Goal: Navigation & Orientation: Understand site structure

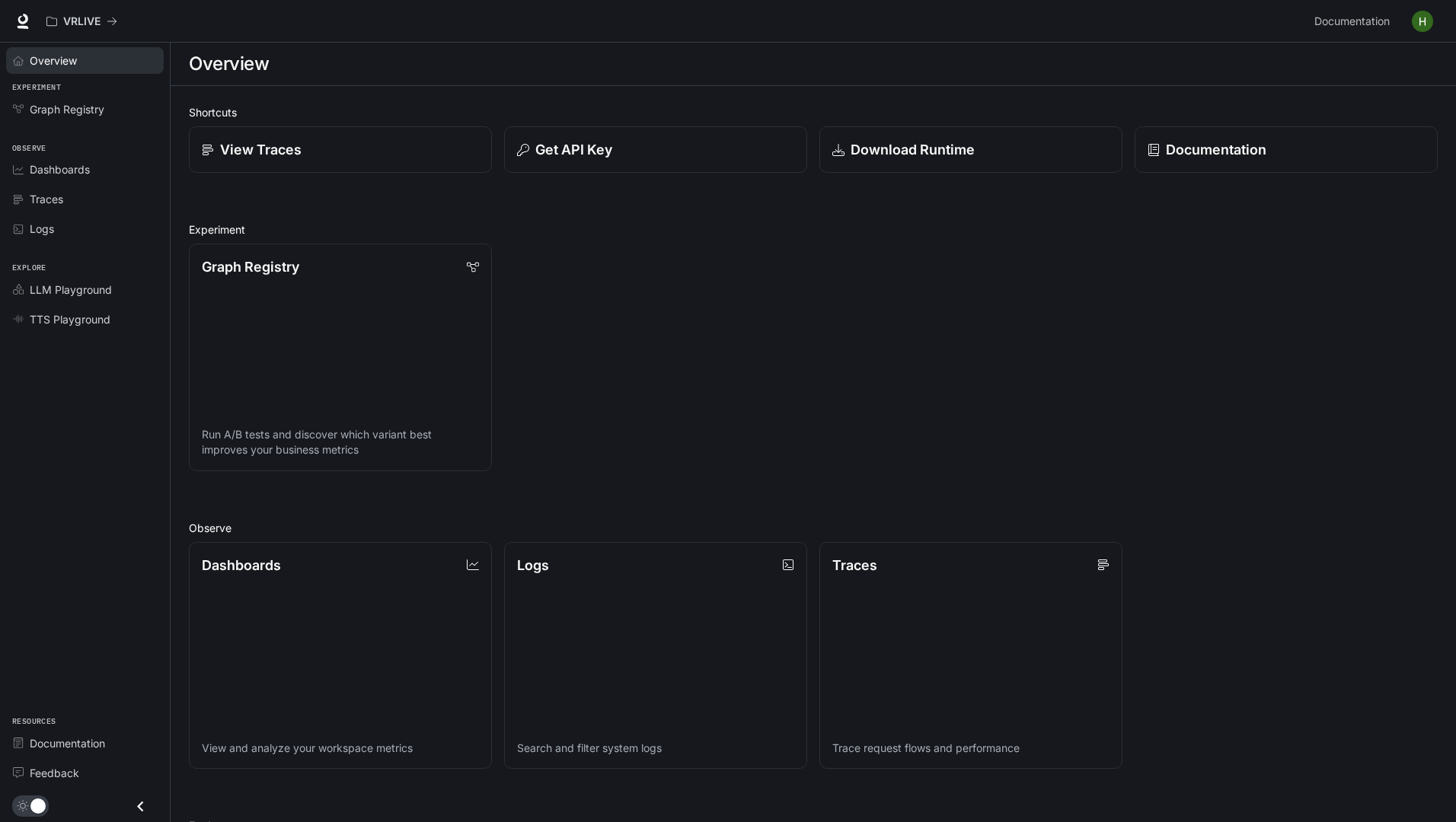
click at [49, 62] on span "Overview" at bounding box center [53, 60] width 47 height 16
click at [23, 59] on icon "Overview" at bounding box center [18, 60] width 10 height 10
click at [83, 173] on span "Dashboards" at bounding box center [60, 169] width 60 height 16
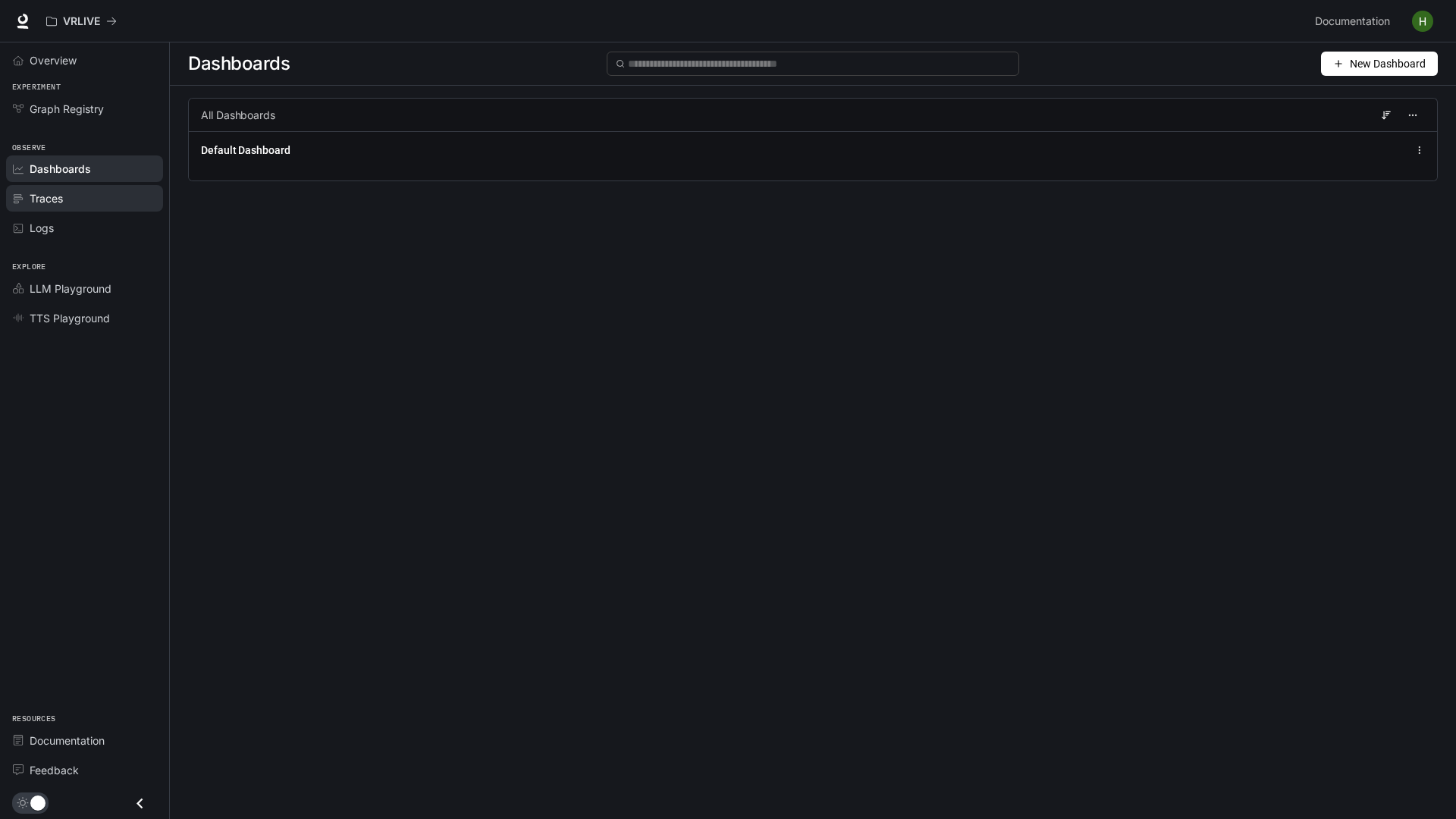
click at [61, 202] on span "Traces" at bounding box center [47, 198] width 34 height 16
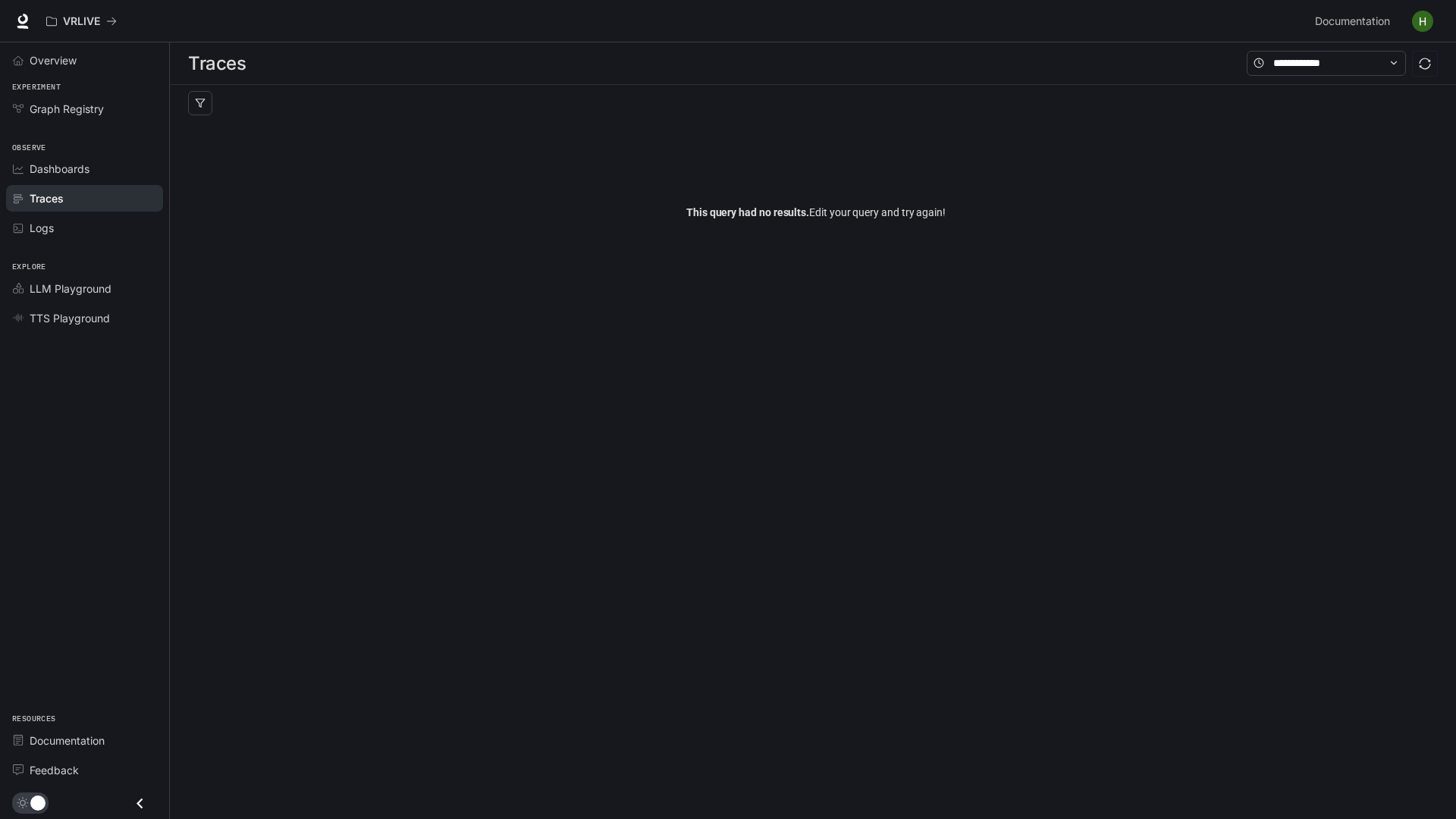
click at [50, 227] on span "Logs" at bounding box center [42, 228] width 24 height 16
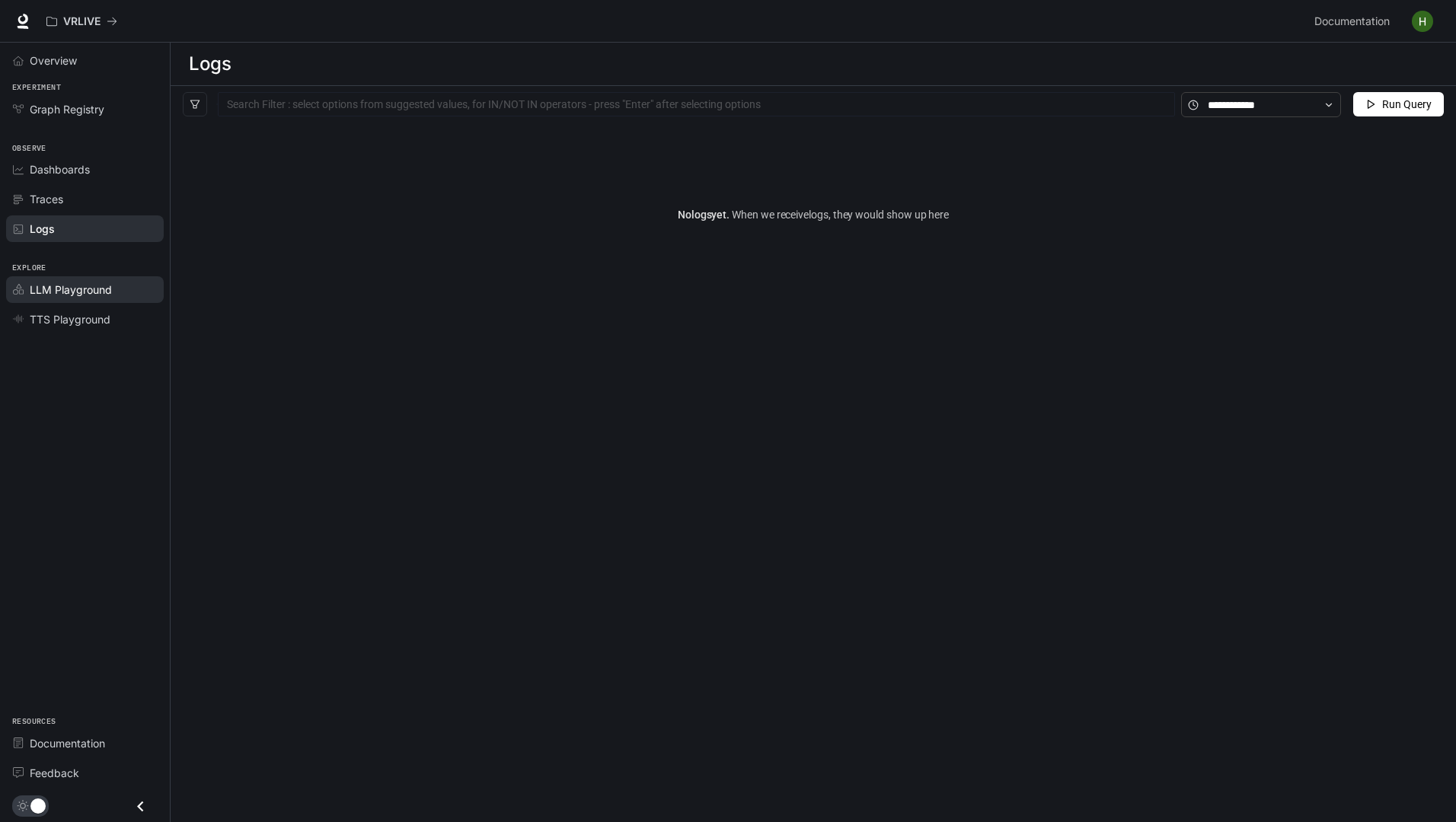
click at [74, 288] on span "LLM Playground" at bounding box center [71, 290] width 83 height 16
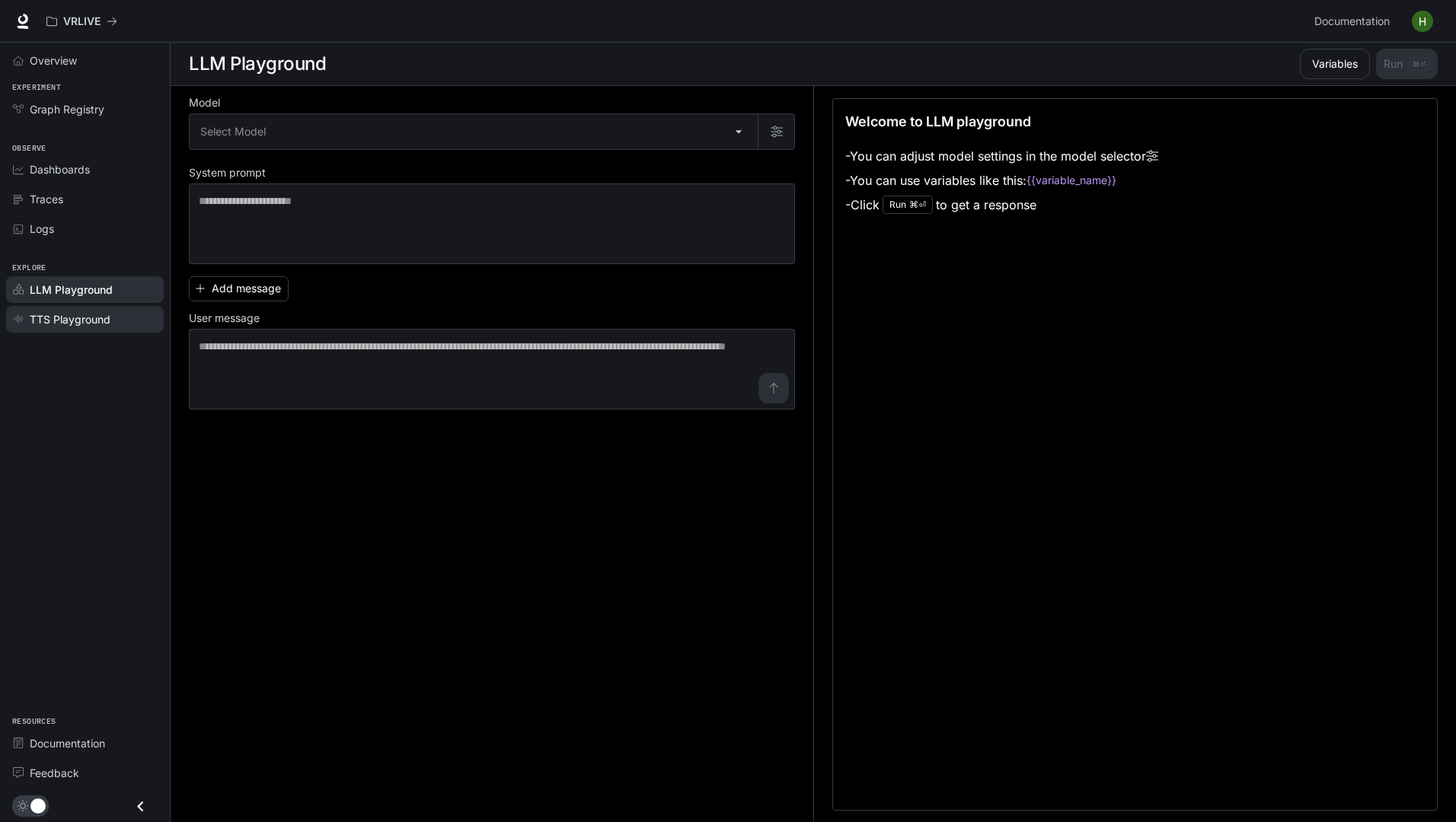
click at [66, 321] on span "TTS Playground" at bounding box center [70, 319] width 81 height 16
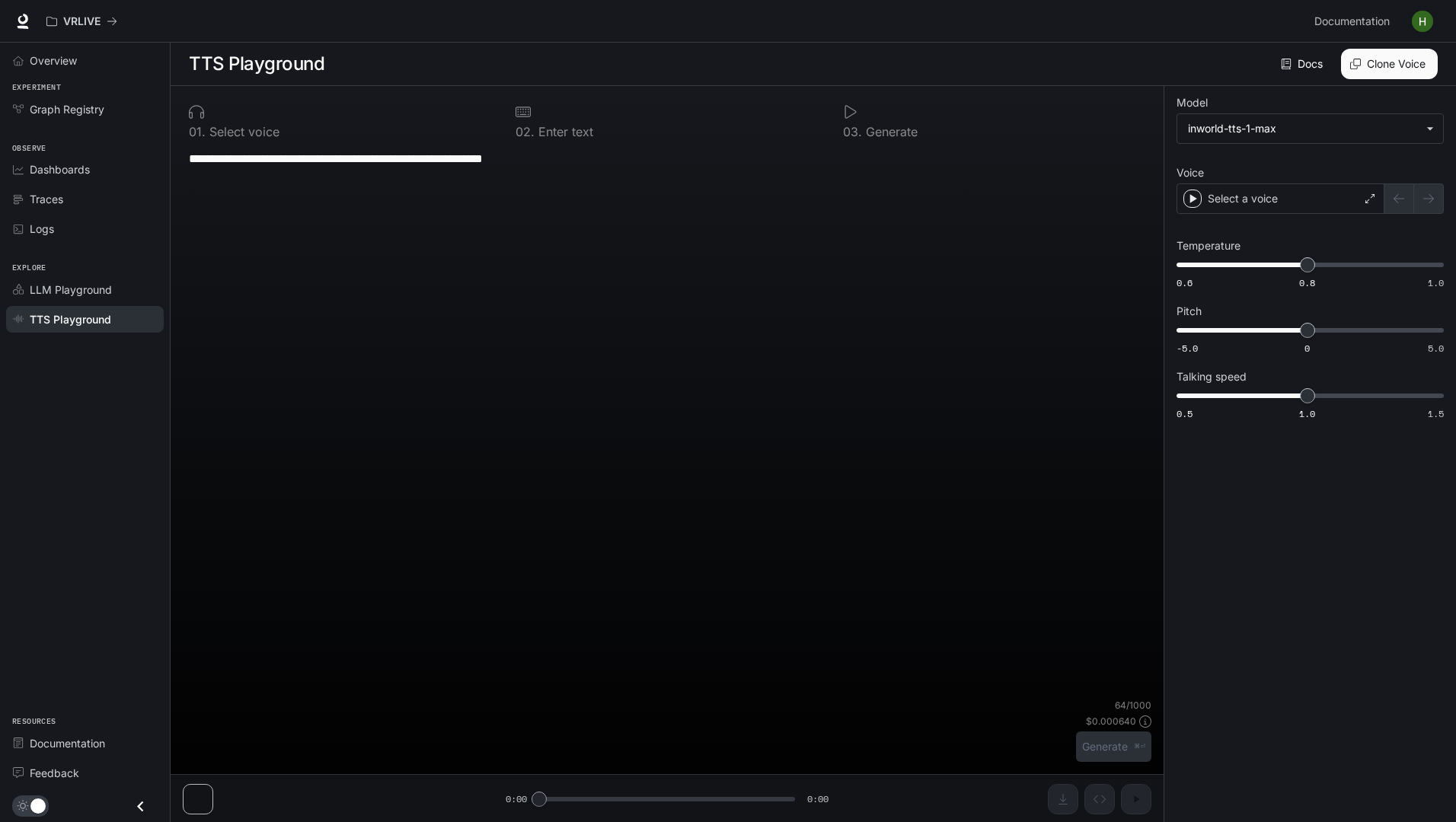
type input "**********"
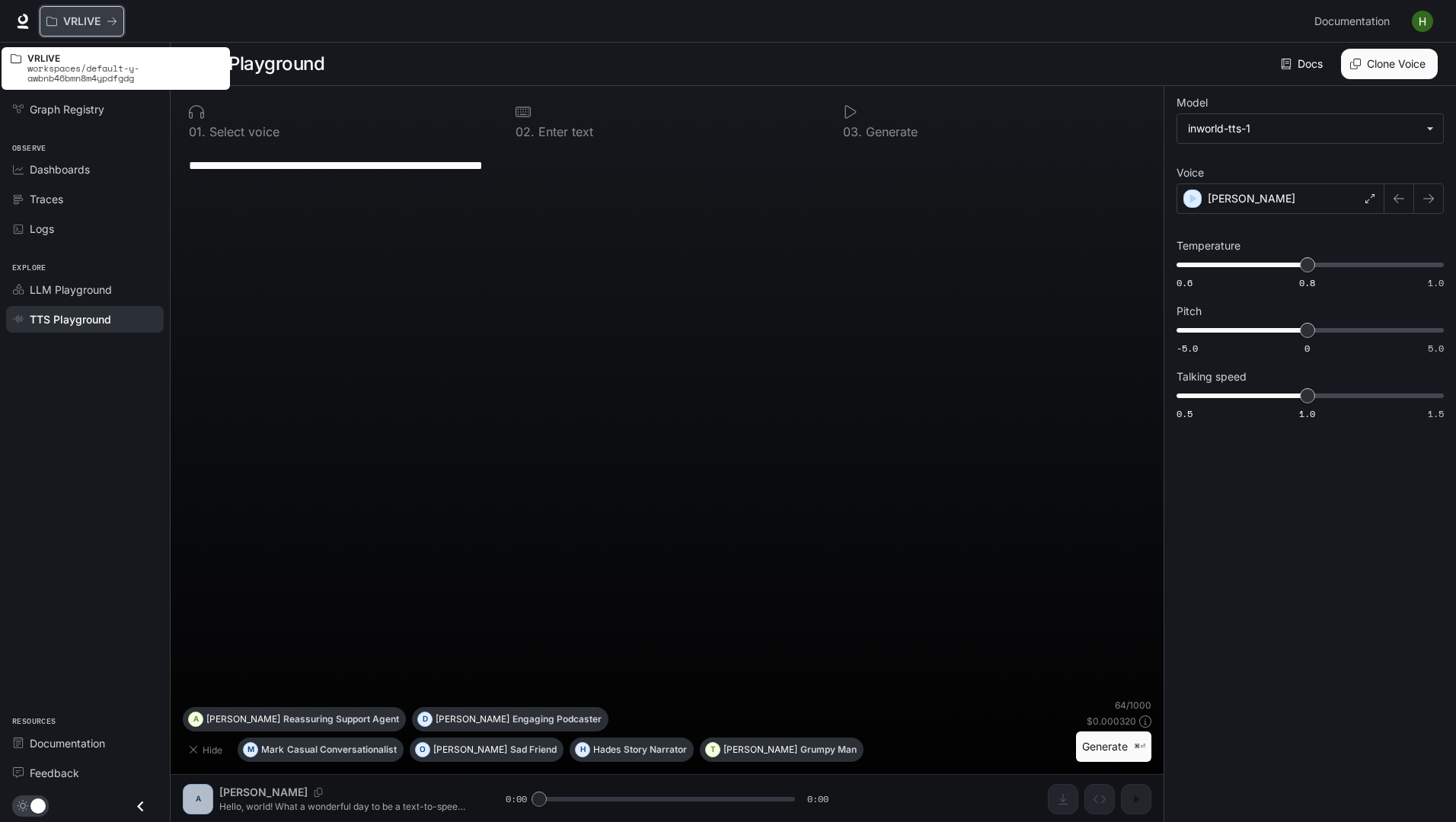
click at [76, 23] on p "VRLIVE" at bounding box center [82, 22] width 38 height 13
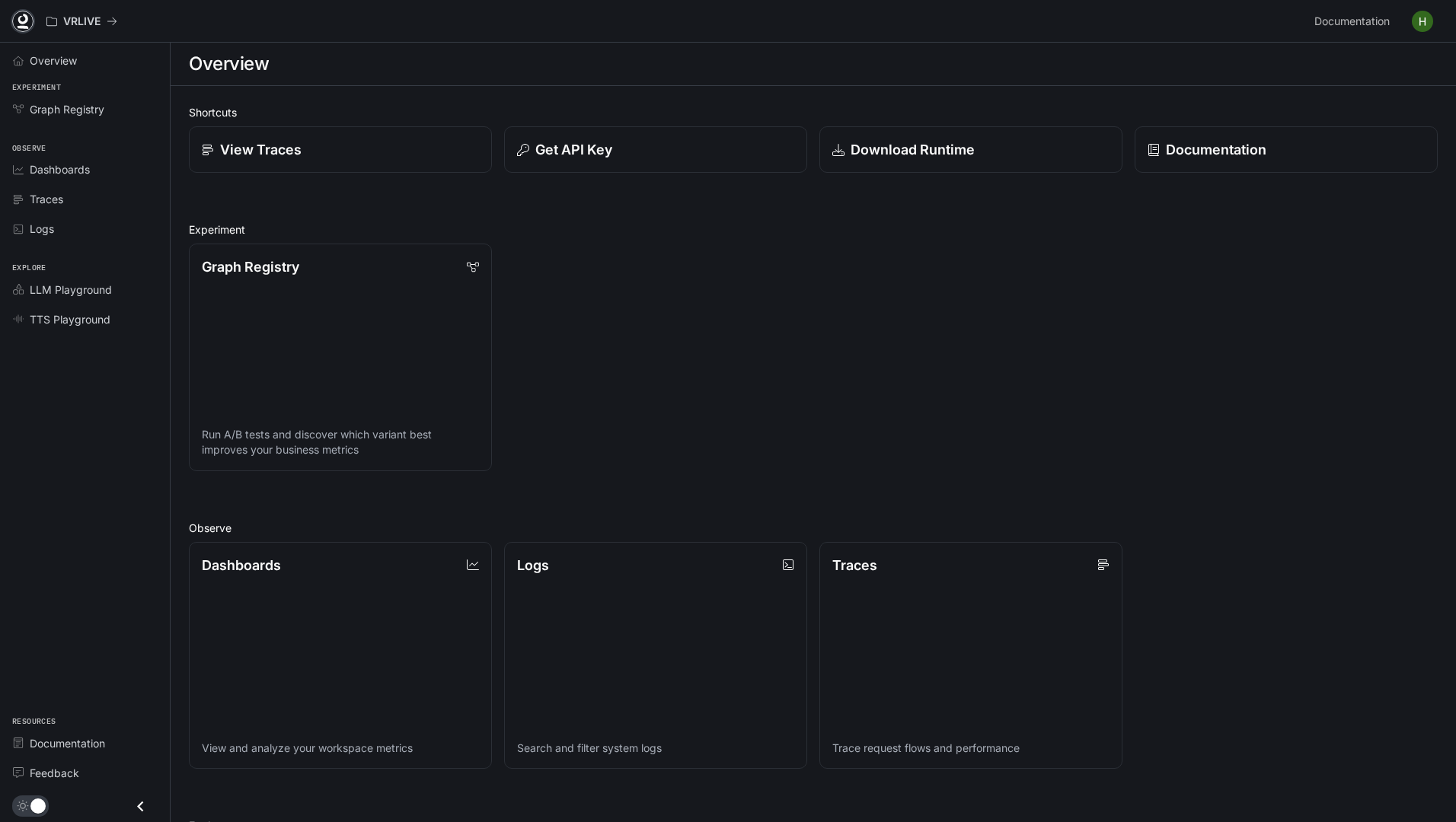
click at [21, 20] on icon at bounding box center [23, 22] width 15 height 15
click at [1427, 21] on img "button" at bounding box center [1422, 21] width 22 height 22
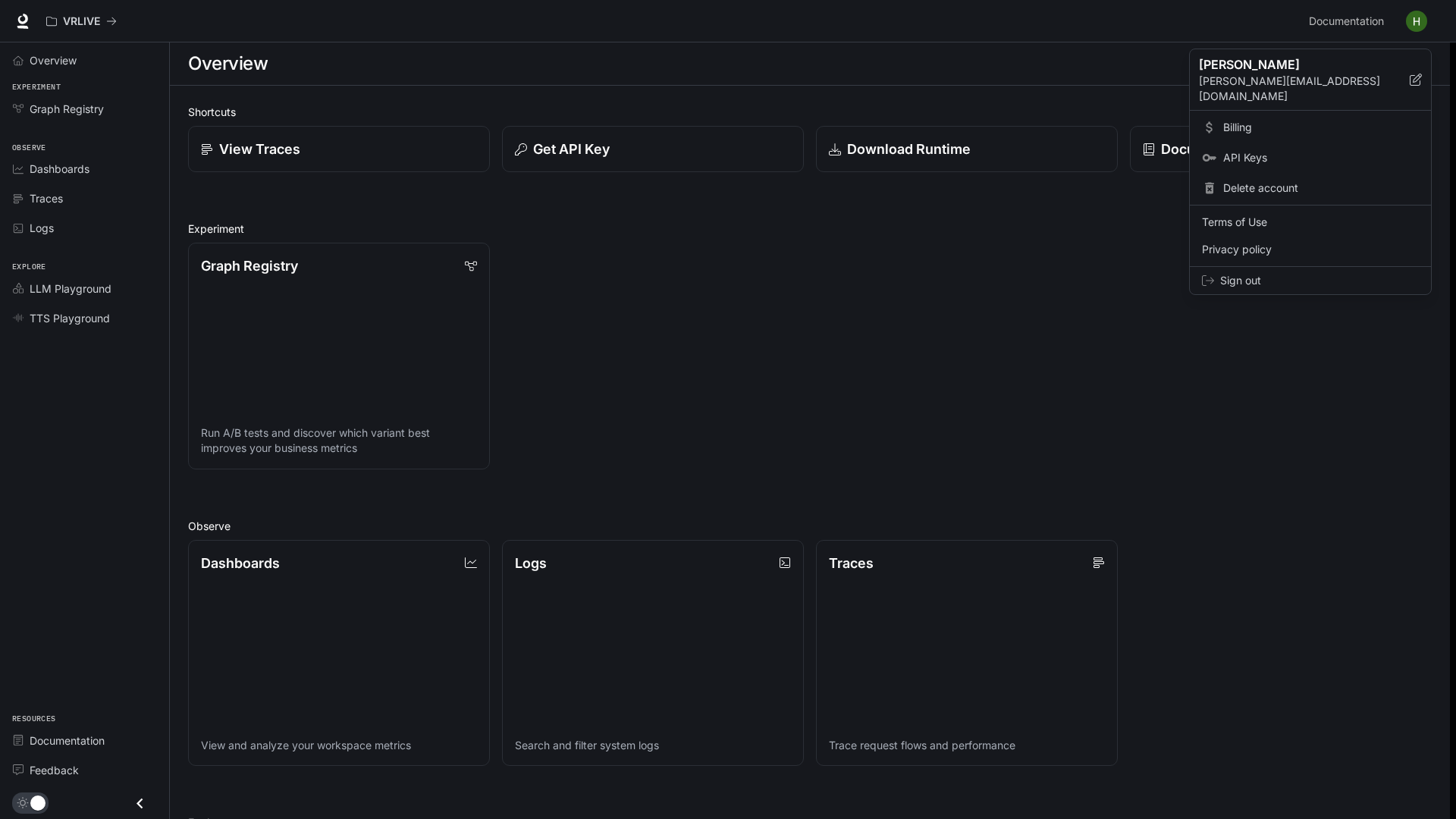
click at [1226, 307] on div at bounding box center [728, 409] width 1456 height 819
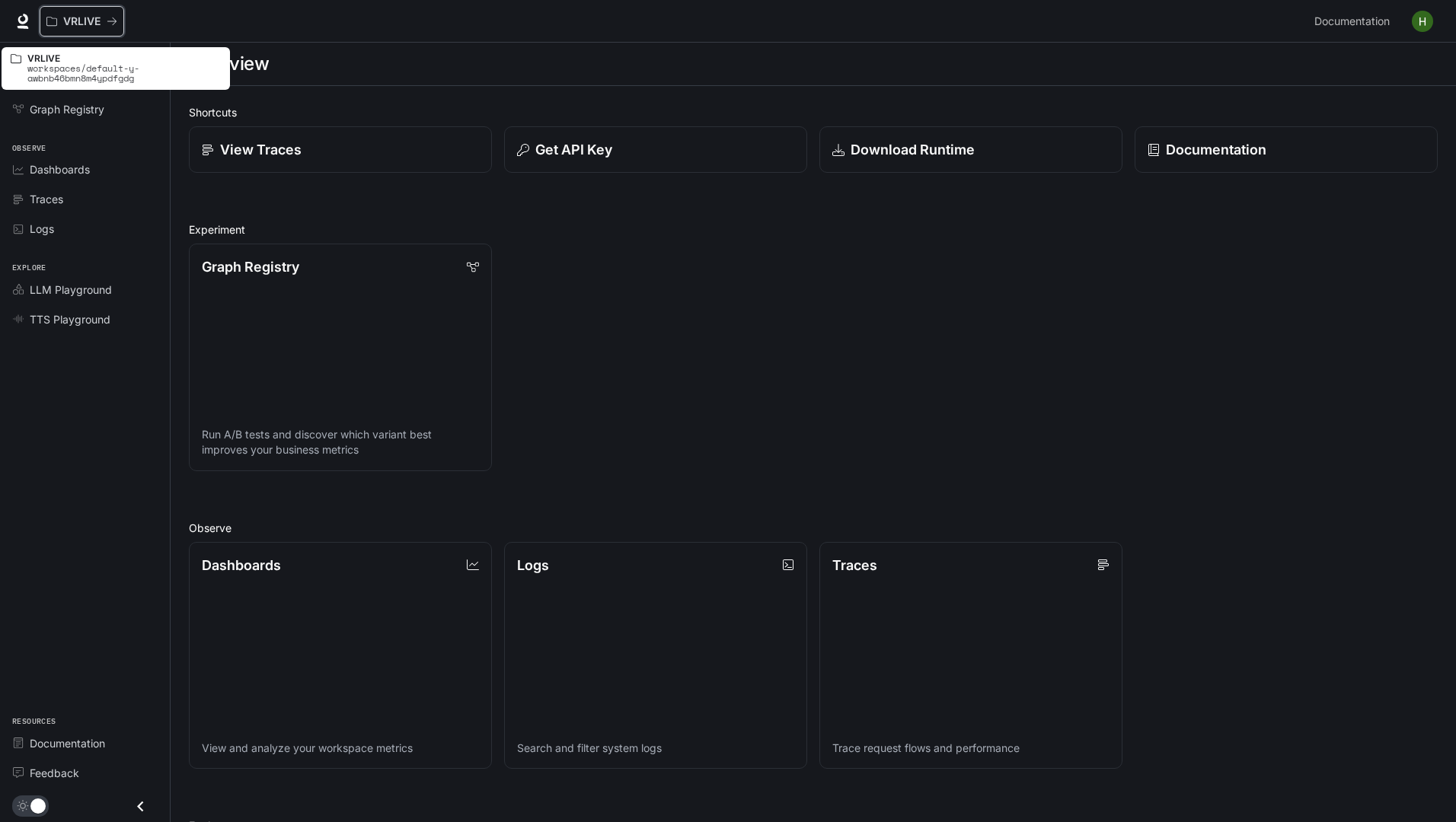
click at [69, 22] on p "VRLIVE" at bounding box center [82, 22] width 38 height 13
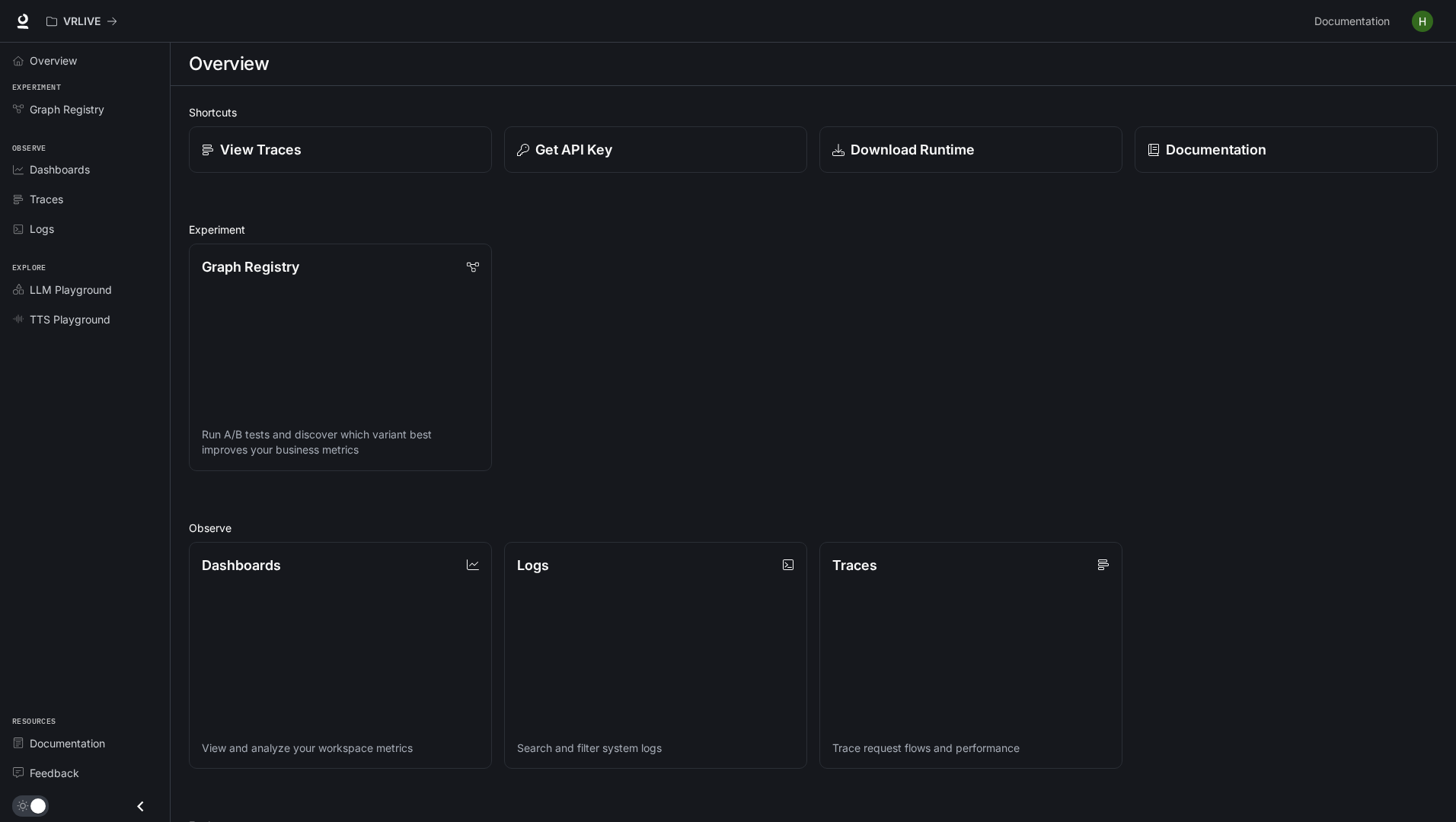
click at [581, 265] on div "Graph Registry Run A/B tests and discover which variant best improves your busi…" at bounding box center [806, 351] width 1261 height 240
drag, startPoint x: 619, startPoint y: 253, endPoint x: 684, endPoint y: 245, distance: 65.5
click at [619, 254] on div "Graph Registry Run A/B tests and discover which variant best improves your busi…" at bounding box center [806, 351] width 1261 height 240
click at [1204, 143] on p "Documentation" at bounding box center [1215, 150] width 101 height 21
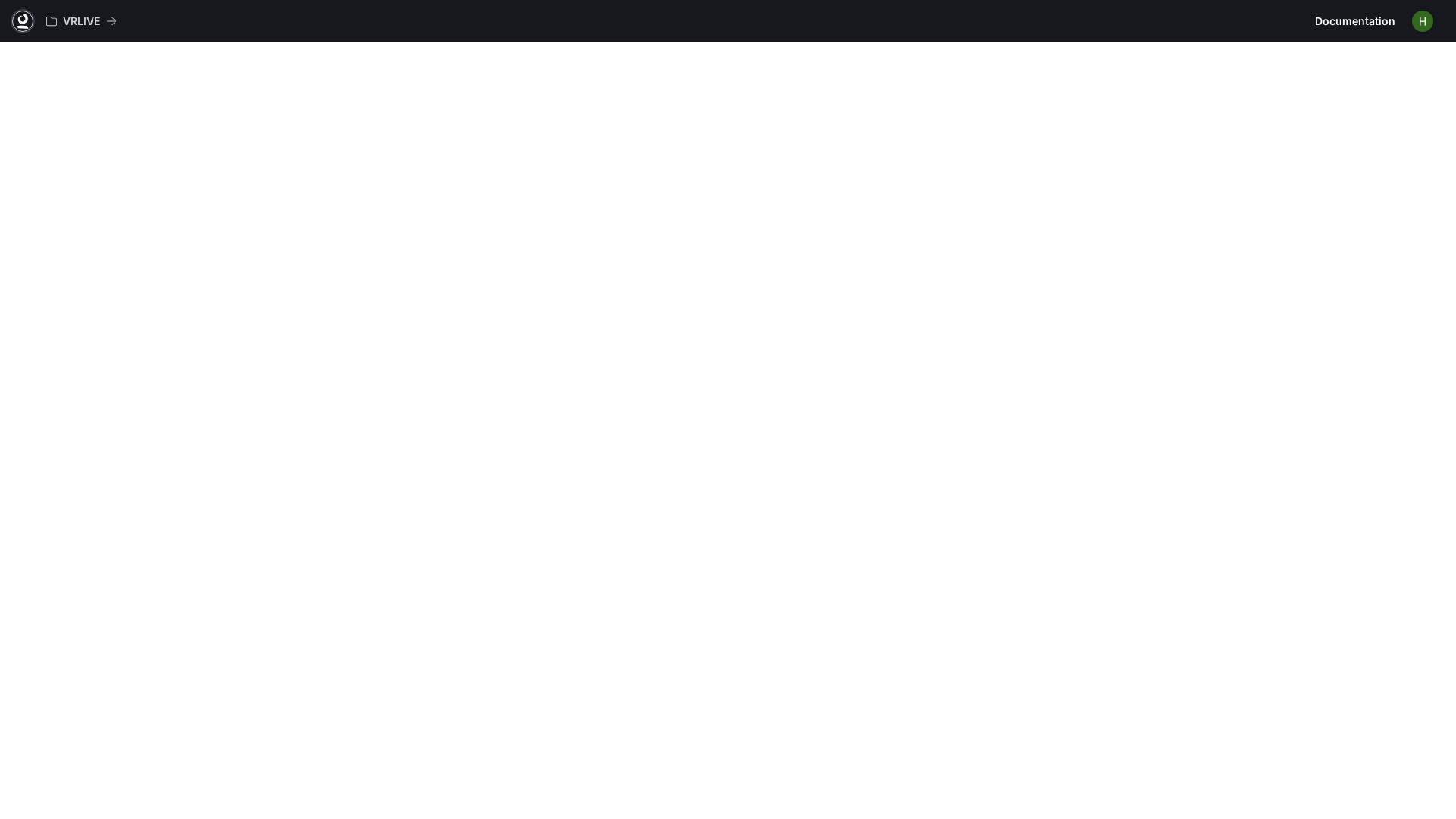
click at [25, 22] on icon at bounding box center [22, 19] width 10 height 10
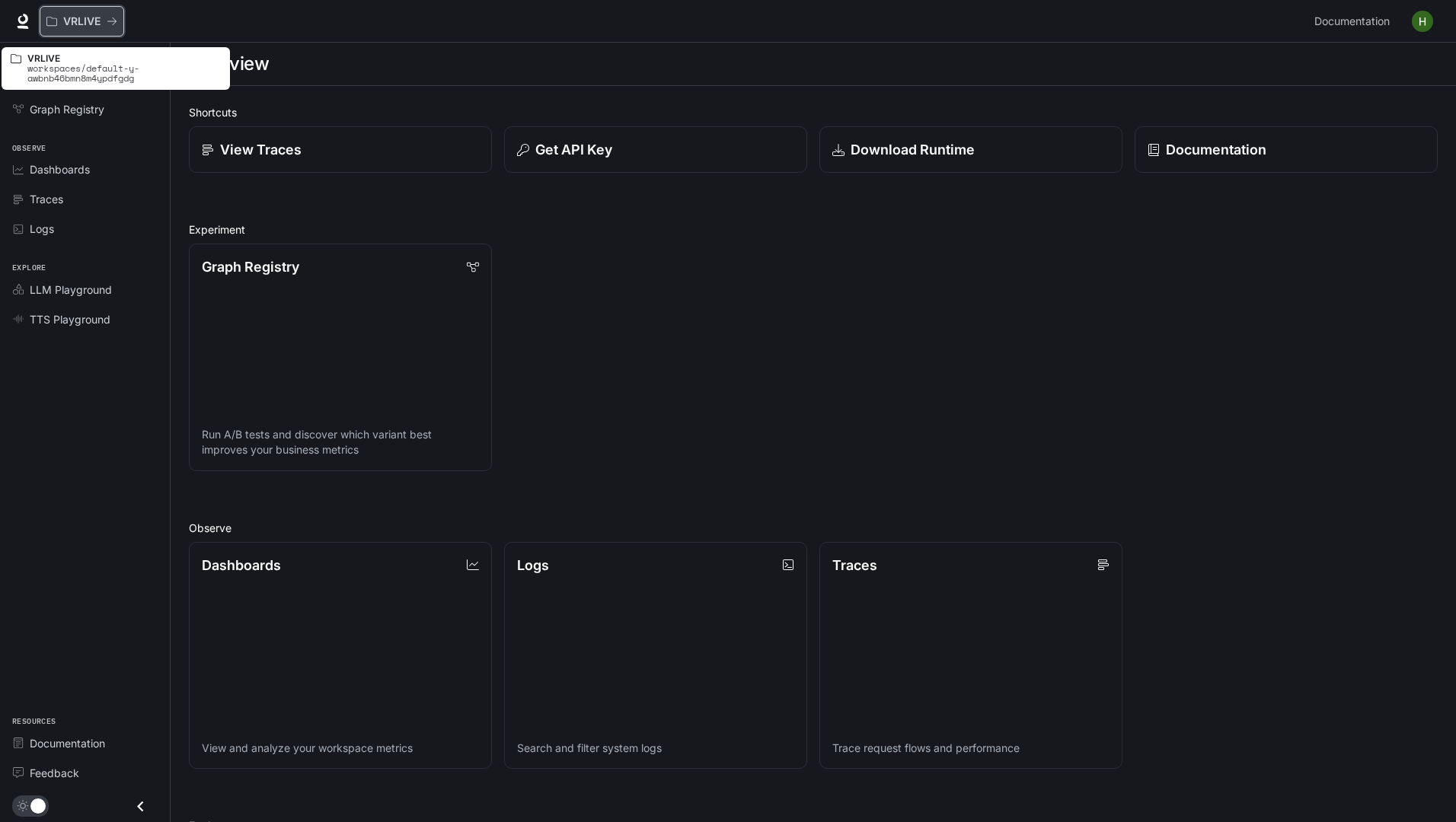
click at [113, 22] on icon "All workspaces" at bounding box center [113, 22] width 9 height 7
click at [68, 75] on p "workspaces/default-y-awbnb46bmn8m4ypdfgdg" at bounding box center [124, 72] width 193 height 20
click at [16, 56] on icon at bounding box center [15, 58] width 10 height 10
click at [55, 21] on icon "All workspaces" at bounding box center [52, 21] width 10 height 10
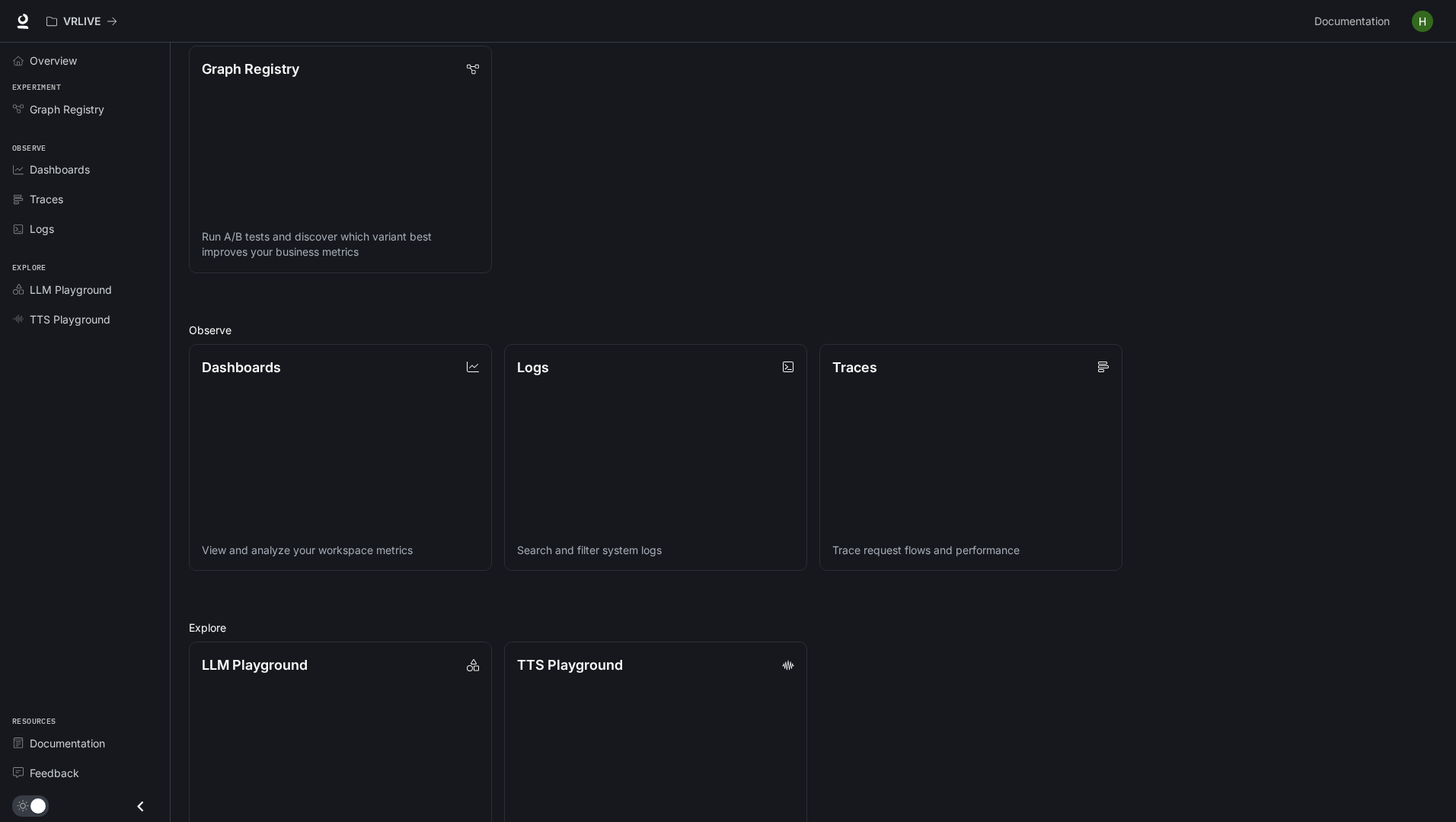
scroll to position [200, 0]
click at [138, 806] on icon "Close drawer" at bounding box center [140, 806] width 6 height 10
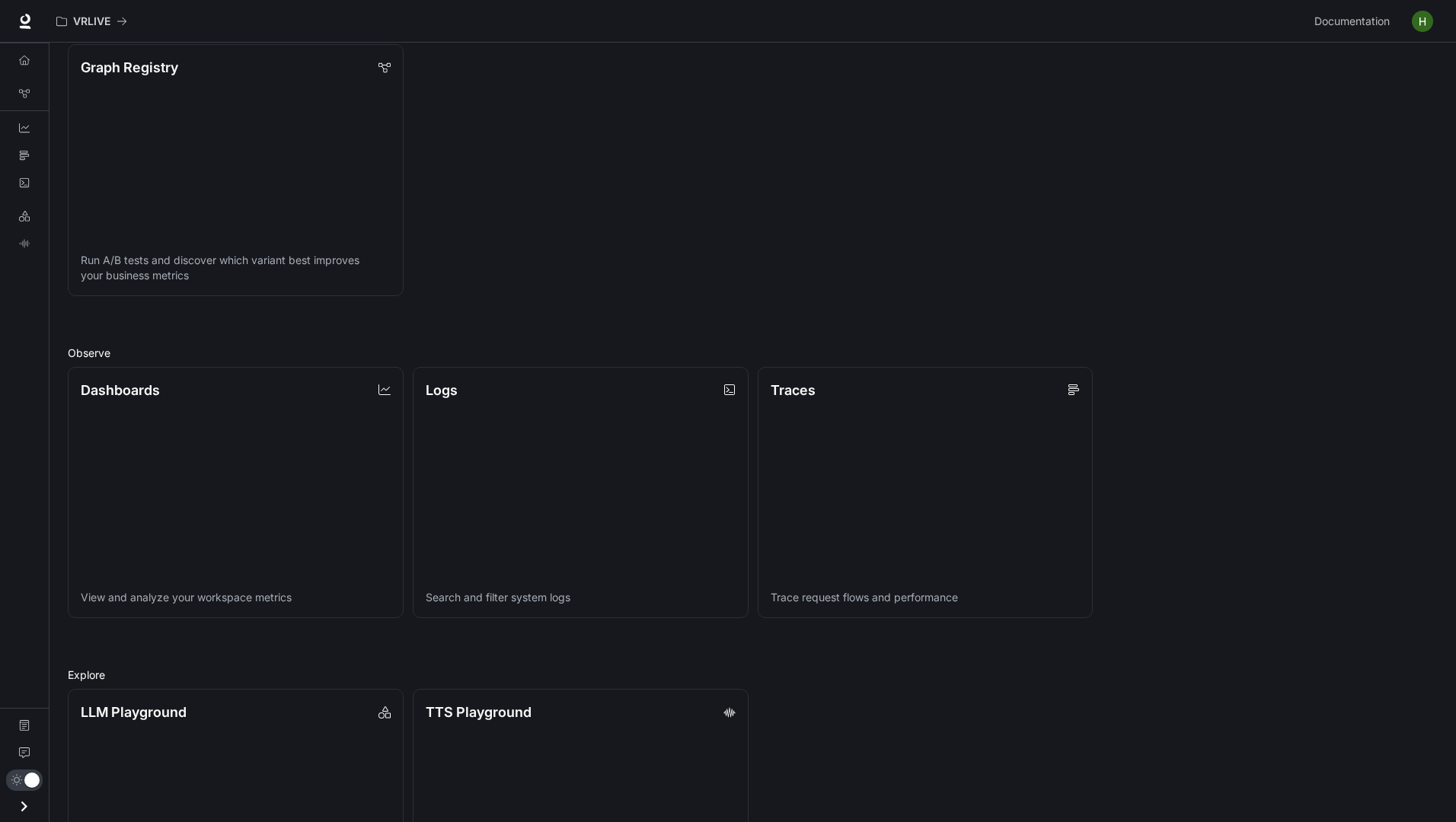
click at [22, 803] on icon "Open drawer" at bounding box center [24, 807] width 21 height 21
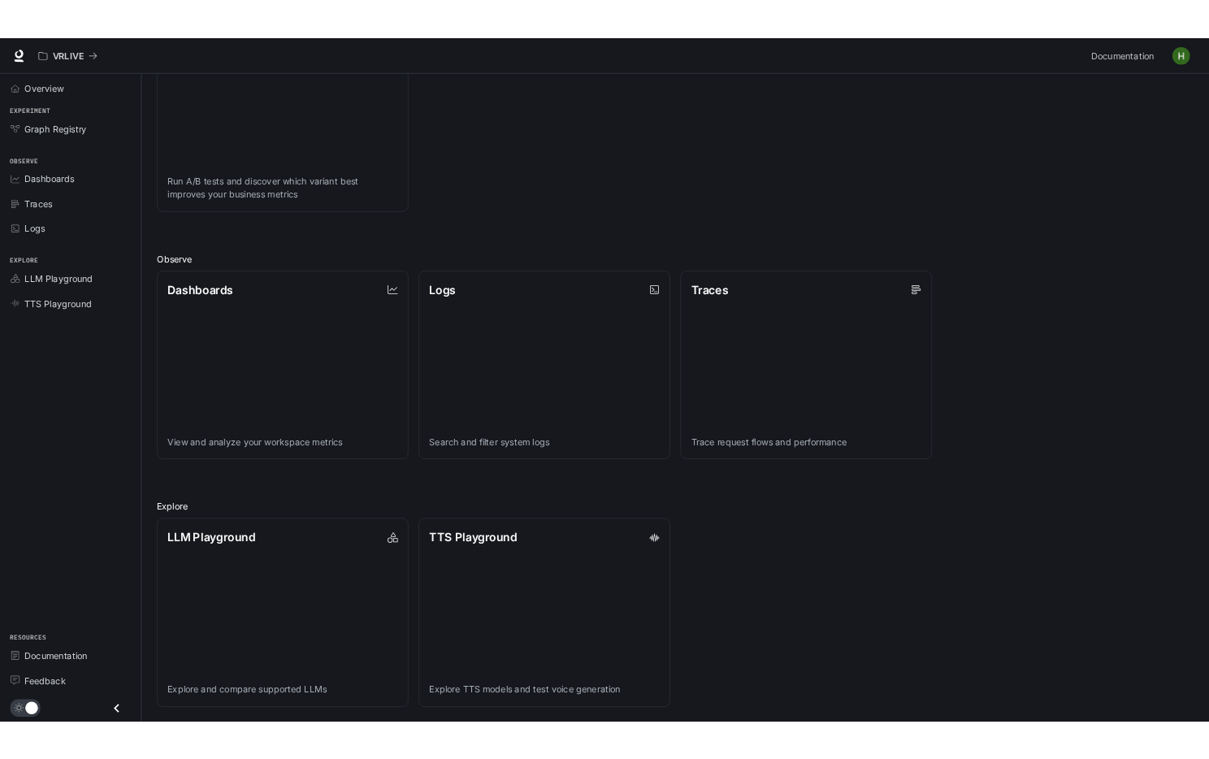
scroll to position [162, 0]
